Goal: Information Seeking & Learning: Learn about a topic

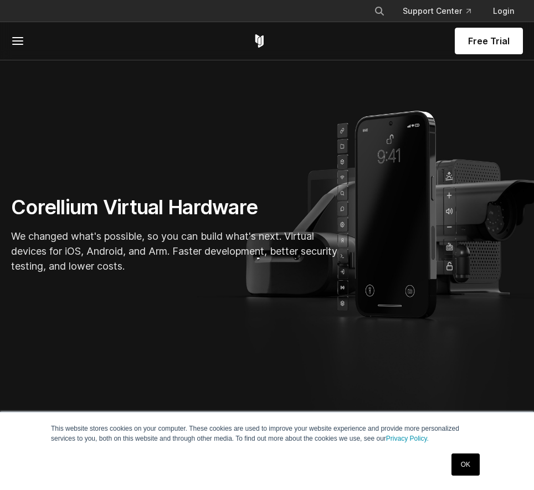
click at [468, 460] on link "OK" at bounding box center [465, 465] width 28 height 22
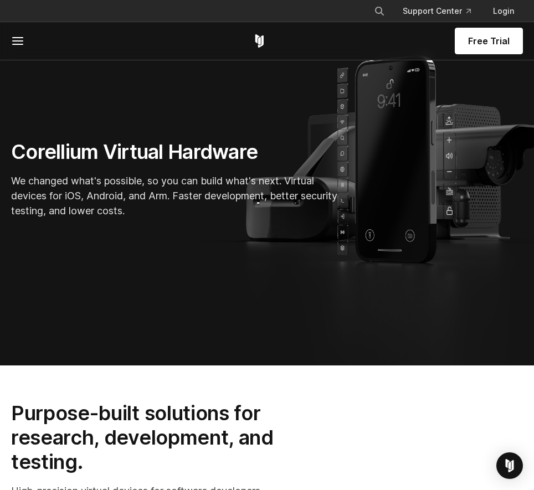
scroll to position [499, 0]
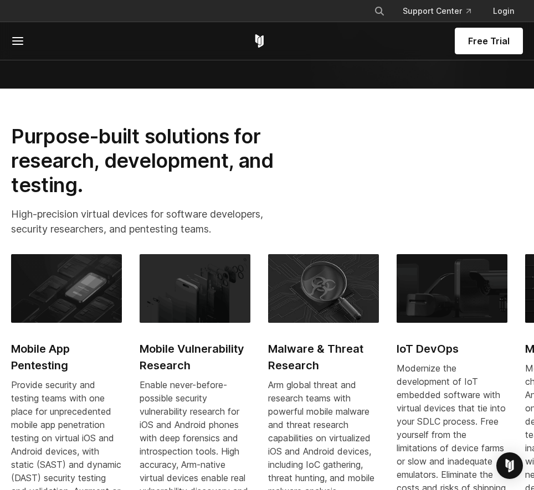
click at [23, 41] on line at bounding box center [18, 41] width 10 height 0
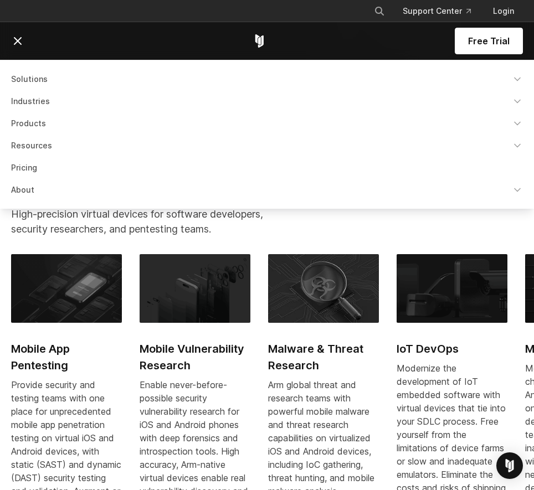
click at [37, 78] on link "Solutions" at bounding box center [266, 79] width 525 height 20
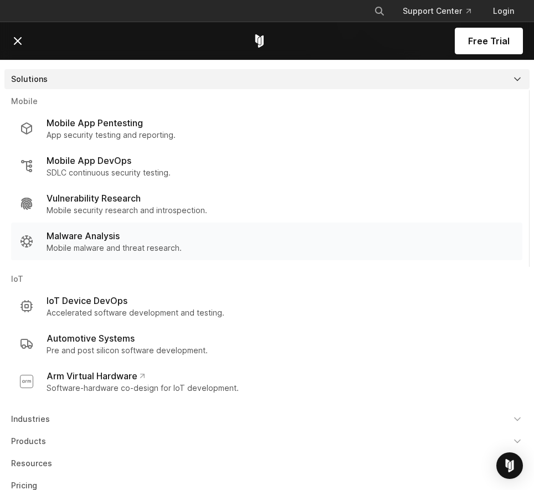
scroll to position [18, 0]
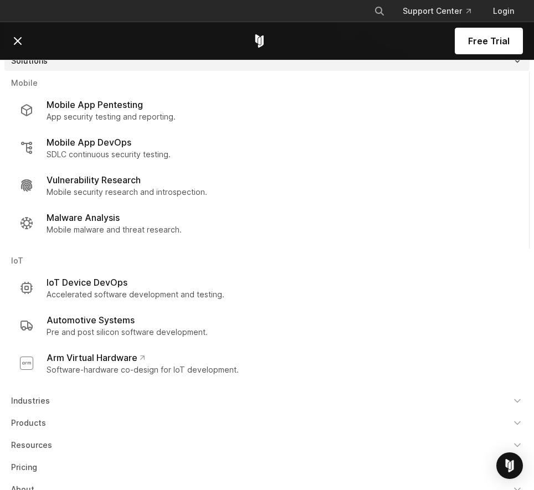
click at [46, 423] on link "Products" at bounding box center [266, 423] width 525 height 20
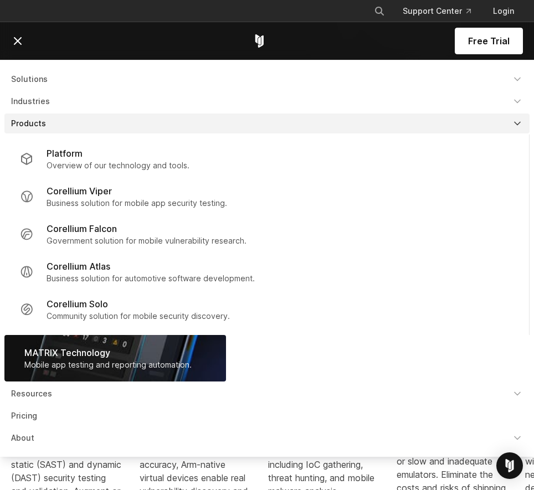
scroll to position [720, 0]
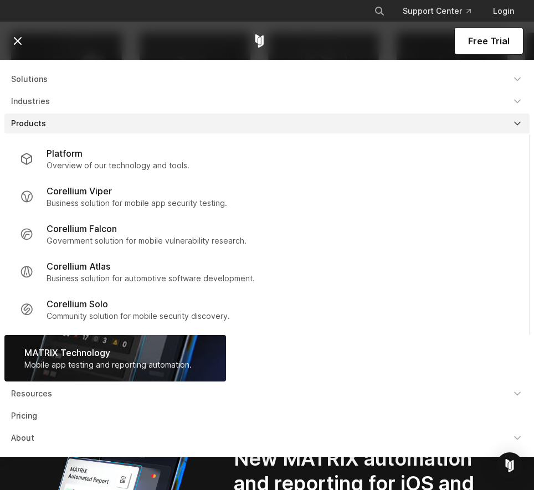
click at [40, 395] on link "Resources" at bounding box center [266, 394] width 525 height 20
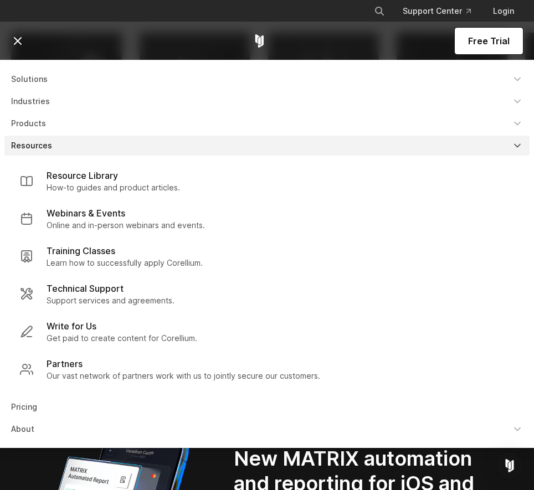
click at [32, 405] on link "Pricing" at bounding box center [266, 407] width 525 height 20
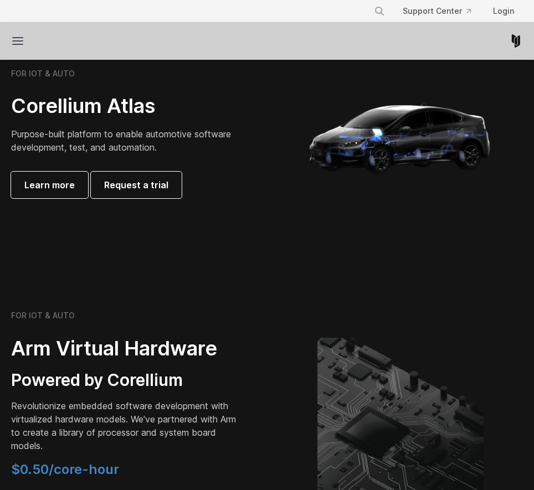
scroll to position [1274, 0]
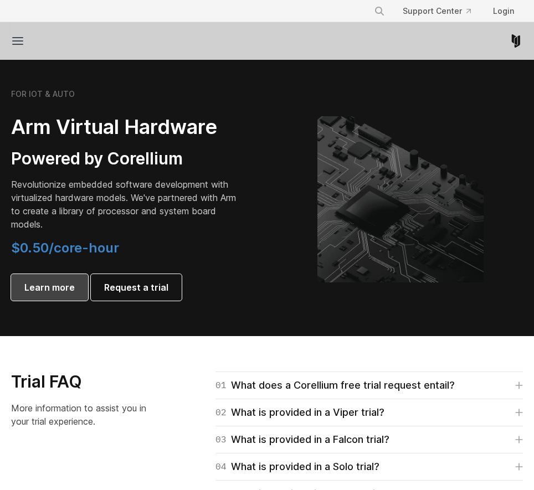
click at [60, 283] on span "Learn more" at bounding box center [49, 287] width 50 height 13
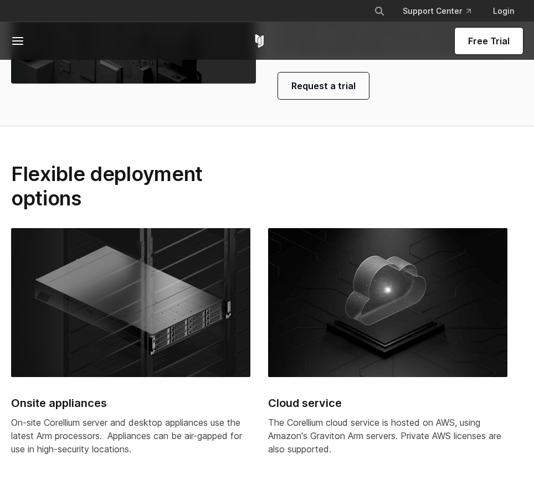
scroll to position [2825, 0]
